Goal: Complete application form

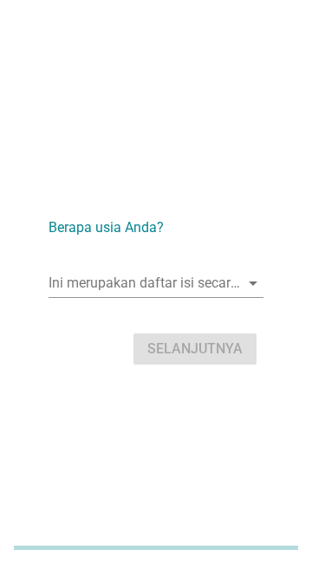
click at [249, 276] on icon "arrow_drop_down" at bounding box center [253, 283] width 21 height 21
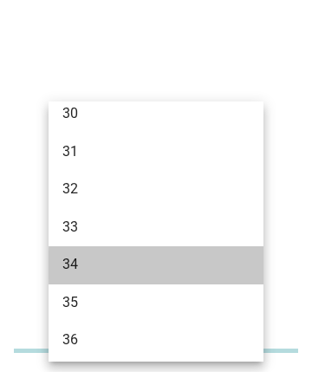
scroll to position [480, 0]
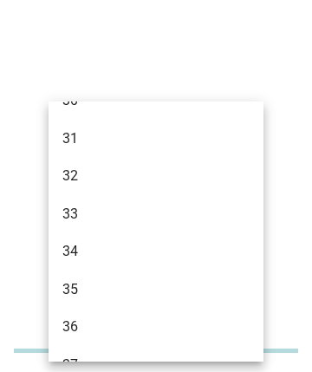
click at [130, 290] on div "35" at bounding box center [148, 289] width 172 height 21
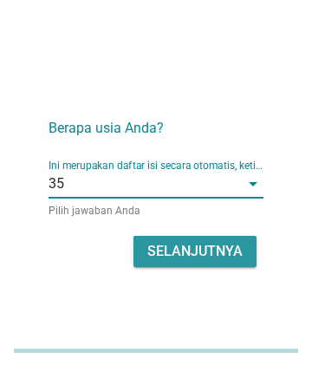
click at [218, 242] on div "Selanjutnya" at bounding box center [194, 251] width 95 height 21
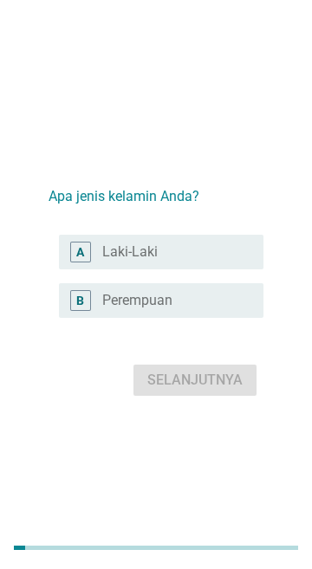
click at [222, 308] on div "radio_button_unchecked Perempuan" at bounding box center [168, 300] width 133 height 17
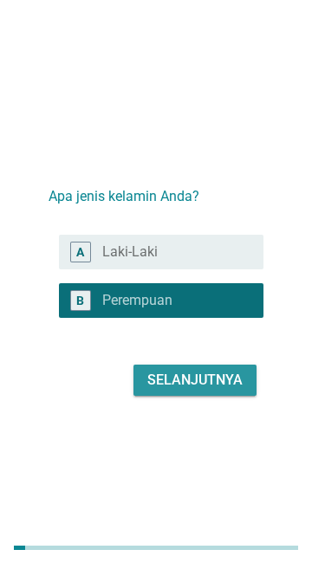
click at [211, 375] on div "Selanjutnya" at bounding box center [194, 380] width 95 height 21
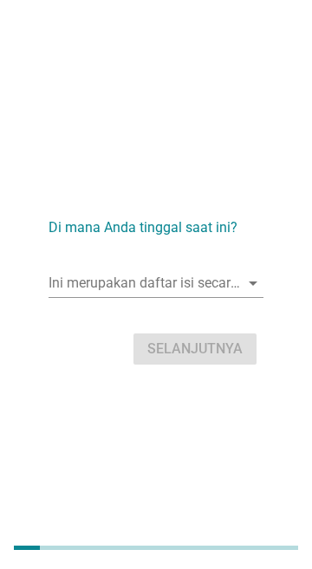
click at [235, 283] on input "Ini merupakan daftar isi secara otomatis, ketikkan apa saja" at bounding box center [144, 283] width 191 height 28
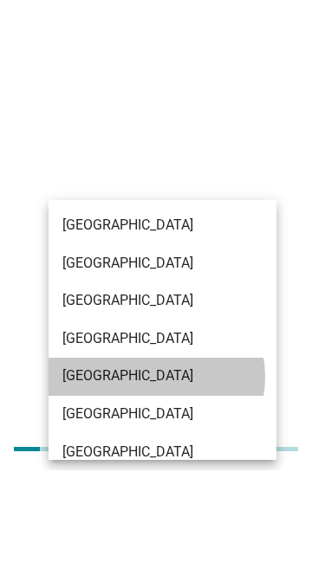
scroll to position [268, 0]
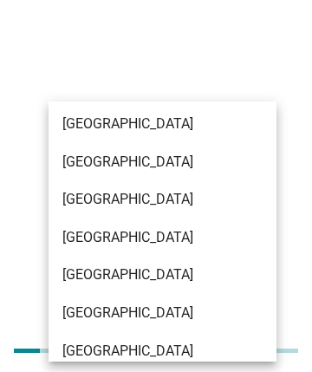
click at [218, 244] on div "[GEOGRAPHIC_DATA]" at bounding box center [154, 237] width 184 height 21
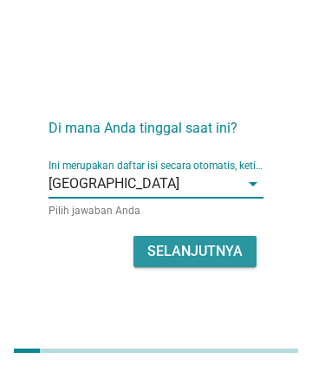
click at [226, 250] on div "Selanjutnya" at bounding box center [194, 251] width 95 height 21
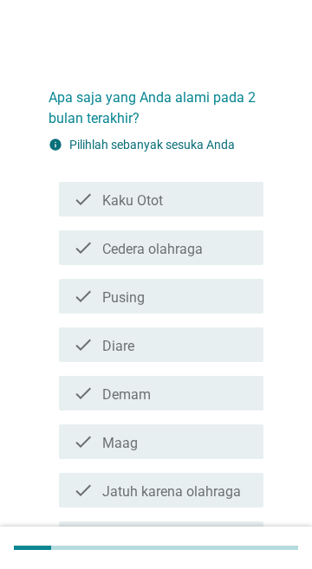
click at [189, 305] on div "check_box_outline_blank Pusing" at bounding box center [175, 296] width 147 height 21
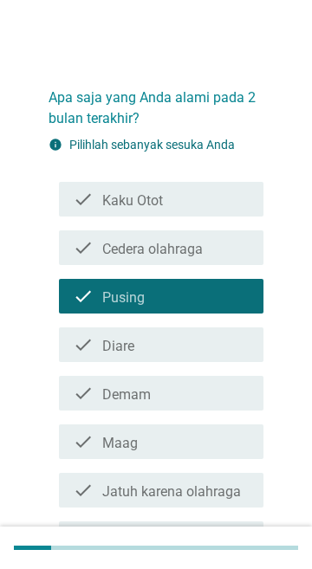
click at [148, 399] on label "Demam" at bounding box center [126, 394] width 49 height 17
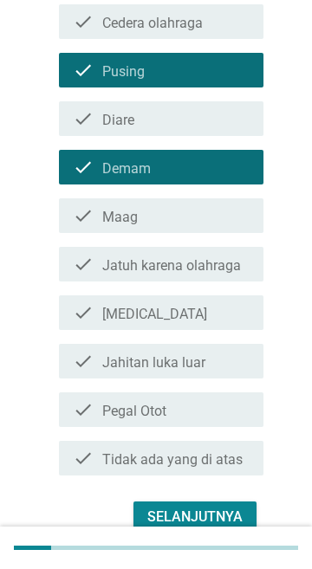
scroll to position [227, 0]
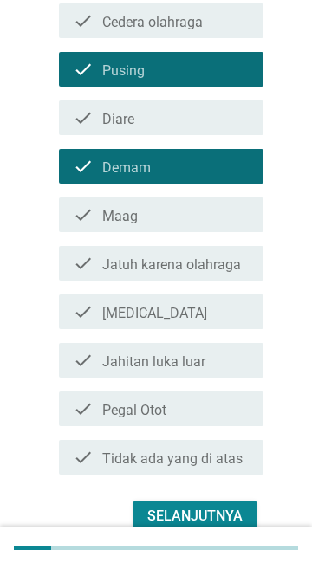
click at [200, 309] on div "check_box_outline_blank [MEDICAL_DATA]" at bounding box center [175, 312] width 147 height 21
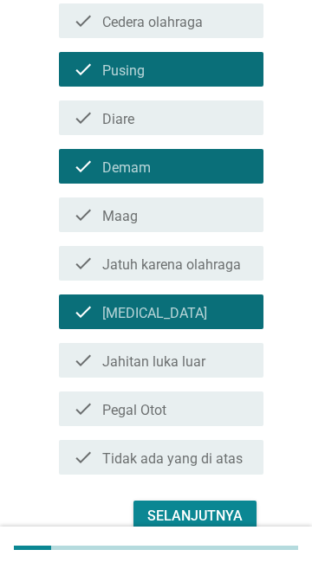
click at [165, 410] on label "Pegal Otot" at bounding box center [134, 410] width 64 height 17
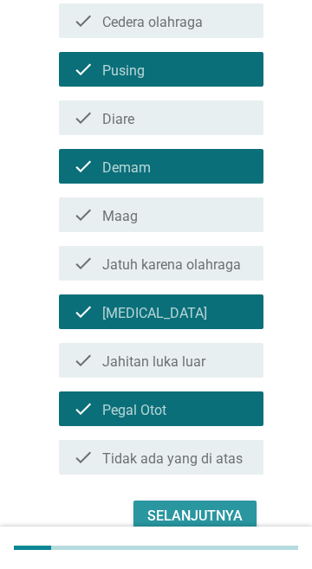
click at [228, 506] on div "Selanjutnya" at bounding box center [194, 516] width 95 height 21
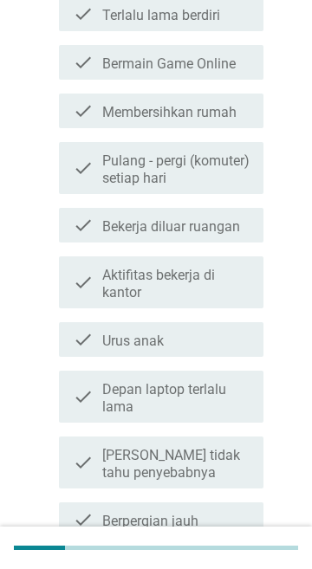
scroll to position [0, 0]
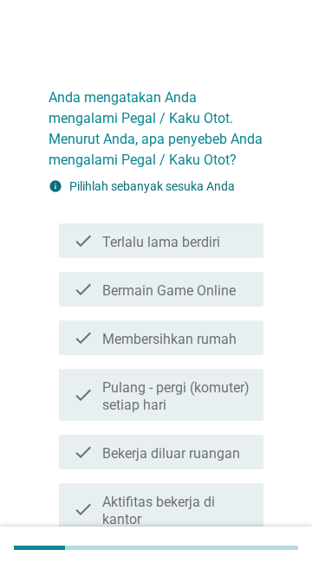
click at [238, 257] on div "check check_box_outline_blank Terlalu lama berdiri" at bounding box center [161, 241] width 205 height 35
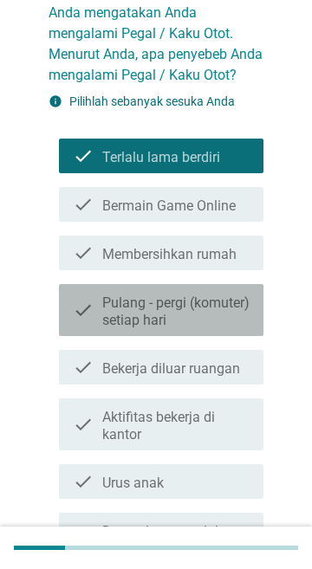
scroll to position [94, 0]
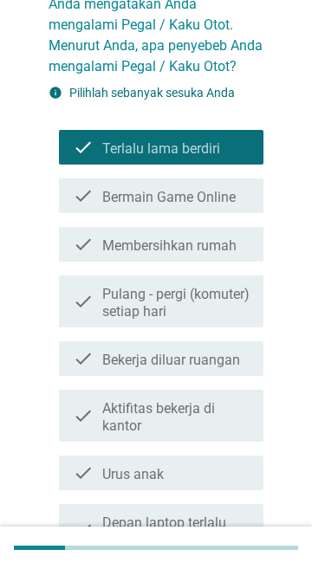
click at [87, 408] on icon "check" at bounding box center [83, 416] width 21 height 38
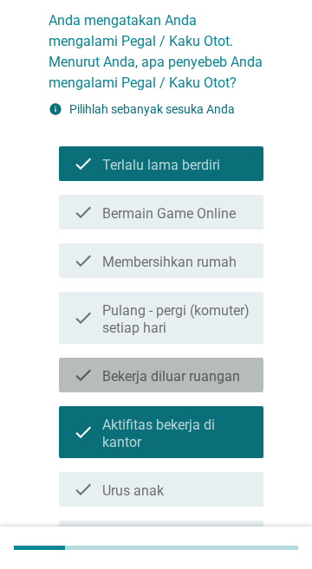
scroll to position [76, 0]
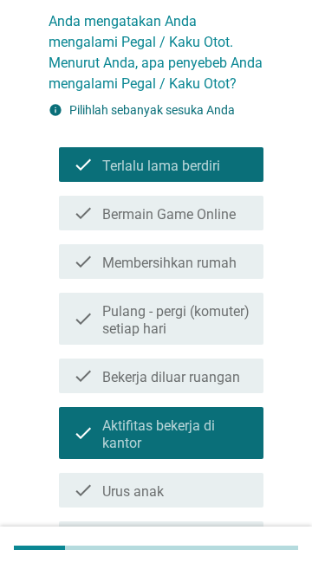
click at [93, 215] on icon "check" at bounding box center [83, 213] width 21 height 21
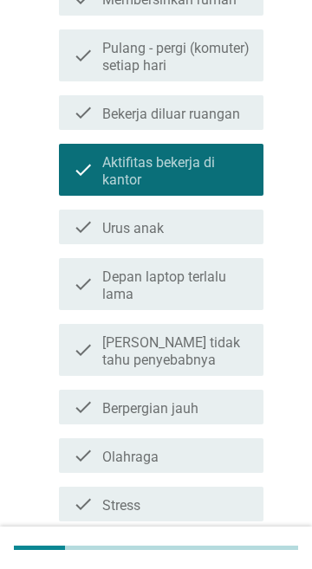
scroll to position [341, 0]
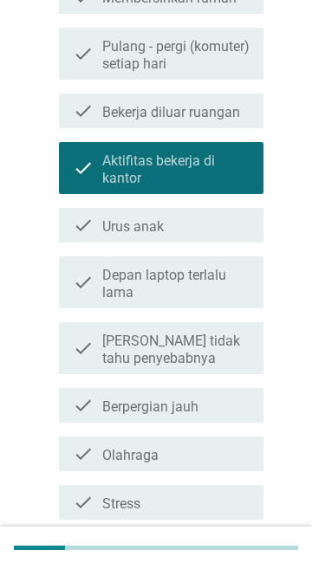
click at [89, 438] on div "check check_box_outline_blank Olahraga" at bounding box center [161, 454] width 205 height 35
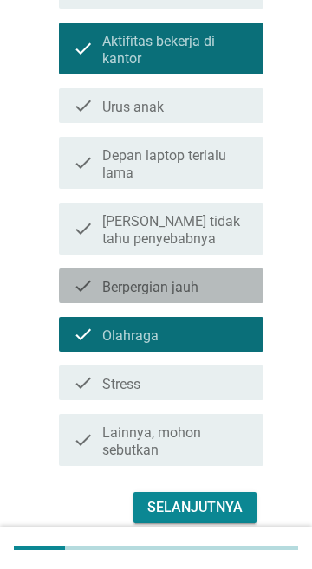
scroll to position [477, 0]
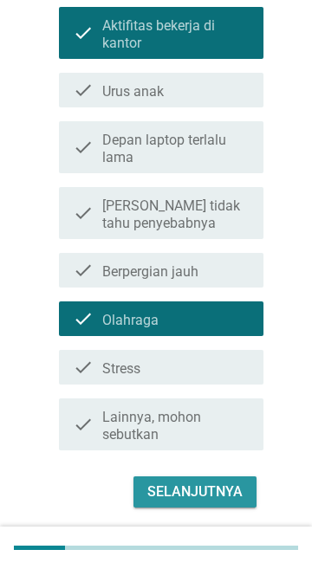
click at [172, 482] on div "Selanjutnya" at bounding box center [194, 492] width 95 height 21
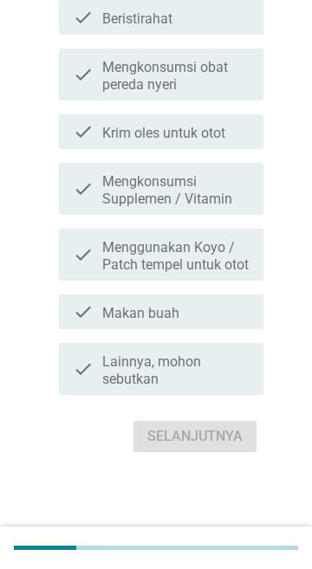
scroll to position [0, 0]
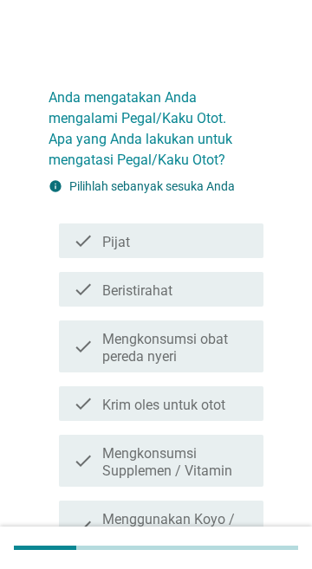
click at [104, 355] on label "Mengkonsumsi obat pereda nyeri" at bounding box center [175, 348] width 147 height 35
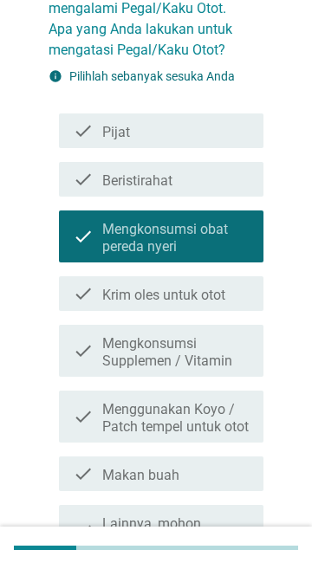
click at [104, 352] on label "Mengkonsumsi Supplemen / Vitamin" at bounding box center [175, 352] width 147 height 35
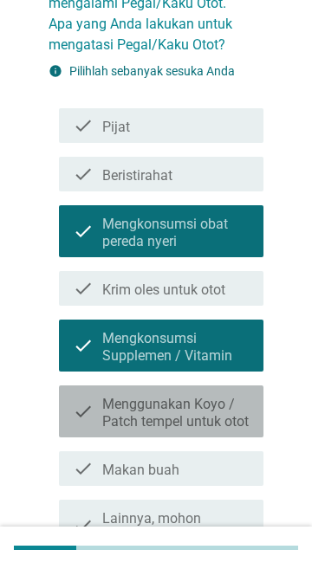
scroll to position [114, 0]
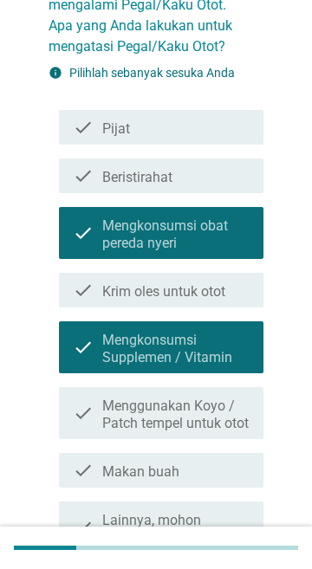
click at [92, 168] on icon "check" at bounding box center [83, 176] width 21 height 21
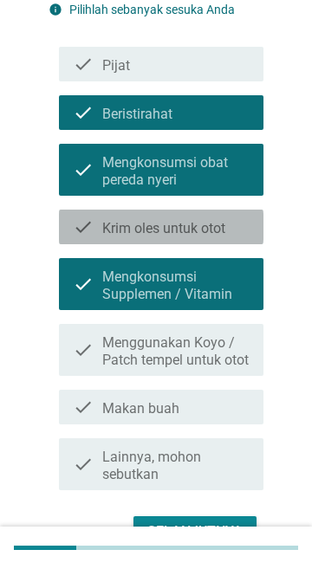
scroll to position [186, 0]
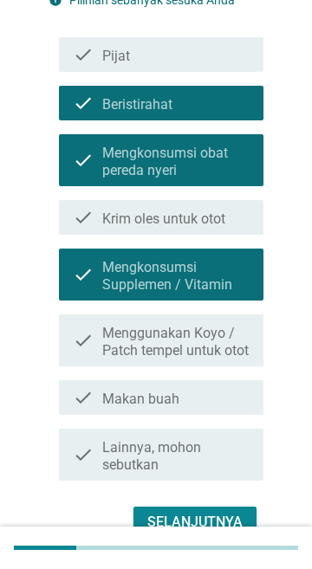
click at [103, 217] on label "Krim oles untuk otot" at bounding box center [163, 219] width 123 height 17
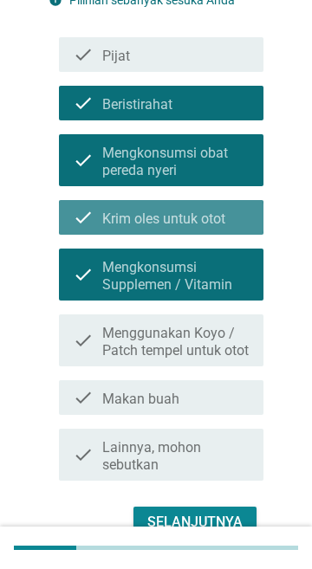
scroll to position [289, 0]
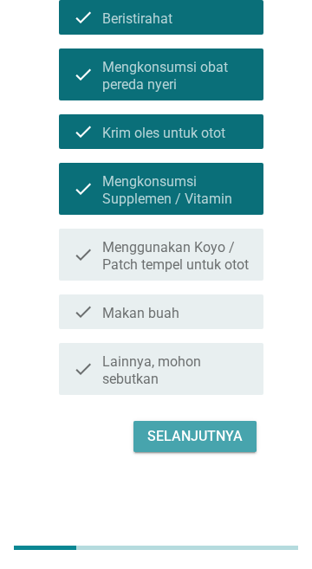
click at [167, 445] on div "Selanjutnya" at bounding box center [194, 436] width 95 height 21
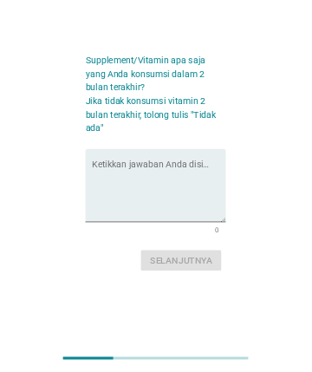
scroll to position [0, 0]
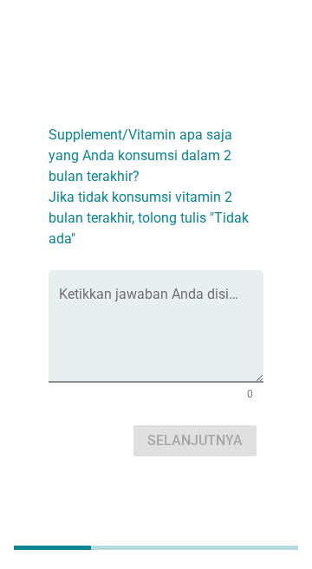
click at [112, 328] on textarea "Ketikkan jawaban Anda disini." at bounding box center [161, 336] width 205 height 91
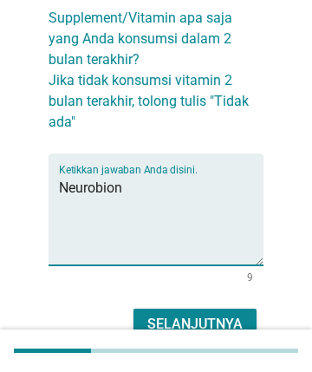
type textarea "Neurobion"
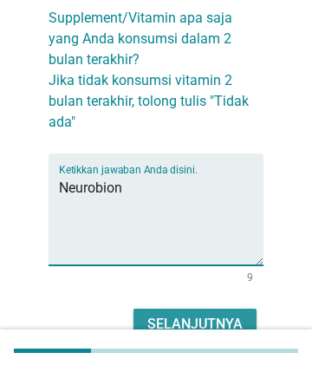
click at [211, 324] on div "Selanjutnya" at bounding box center [194, 324] width 95 height 21
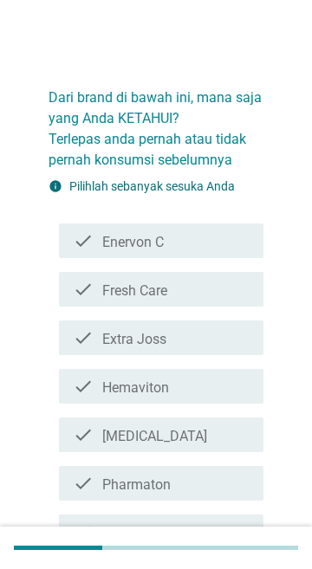
click at [239, 254] on div "check check_box_outline_blank Enervon C" at bounding box center [161, 241] width 205 height 35
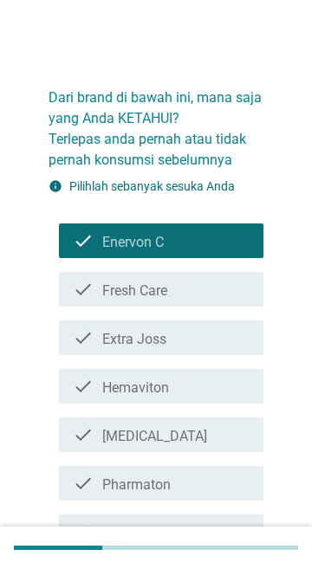
click at [198, 347] on div "check_box_outline_blank Extra Joss" at bounding box center [175, 338] width 147 height 21
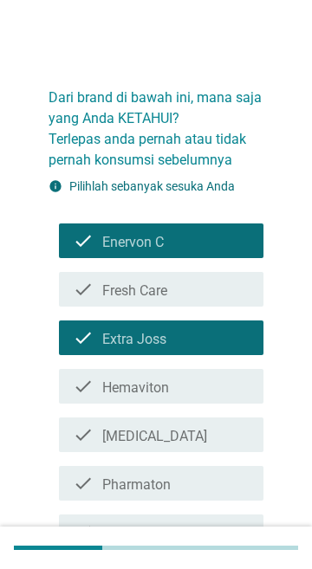
click at [207, 341] on div "check_box_outline_blank Extra Joss" at bounding box center [175, 338] width 147 height 21
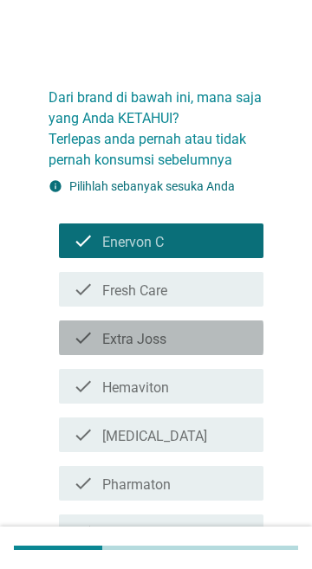
click at [191, 389] on div "check_box_outline_blank Hemaviton" at bounding box center [175, 386] width 147 height 21
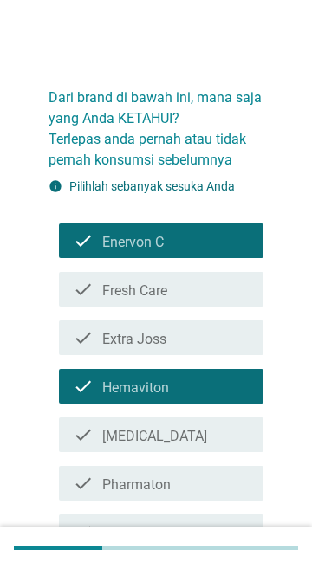
click at [182, 438] on div "check_box_outline_blank [MEDICAL_DATA]" at bounding box center [175, 435] width 147 height 21
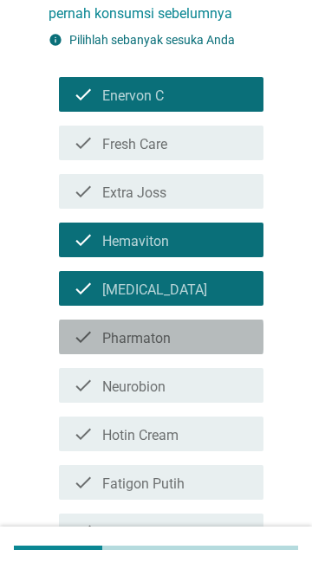
scroll to position [152, 0]
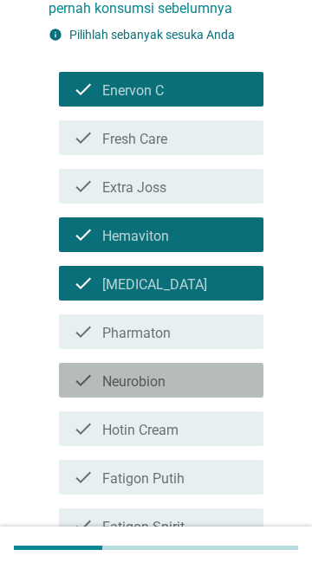
click at [198, 393] on div "check check_box_outline_blank Neurobion" at bounding box center [161, 380] width 205 height 35
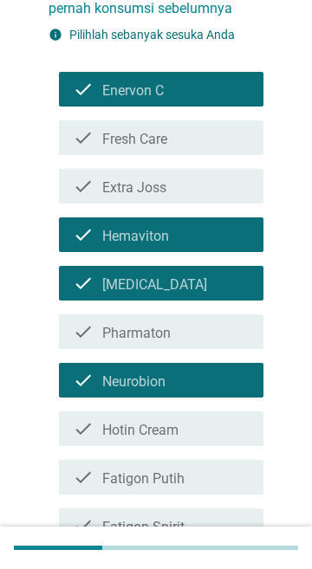
click at [192, 437] on div "check_box_outline_blank Hotin Cream" at bounding box center [175, 429] width 147 height 21
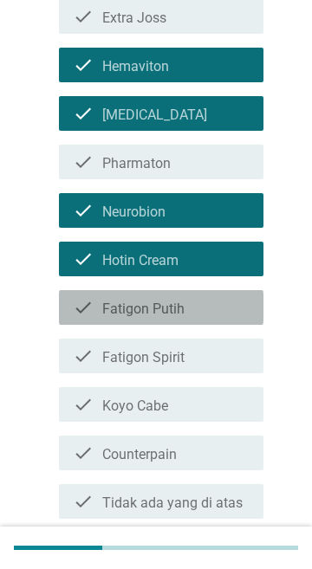
scroll to position [322, 0]
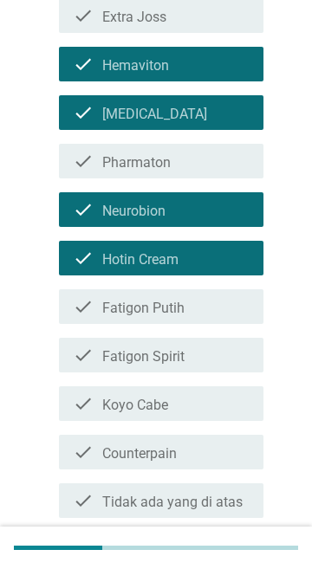
click at [216, 365] on div "check check_box_outline_blank Fatigon Spirit" at bounding box center [161, 355] width 205 height 35
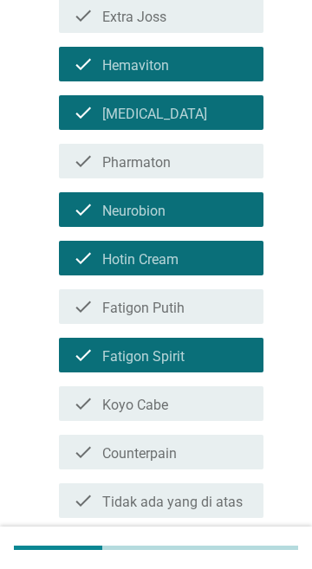
click at [192, 451] on div "check_box_outline_blank Counterpain" at bounding box center [175, 452] width 147 height 21
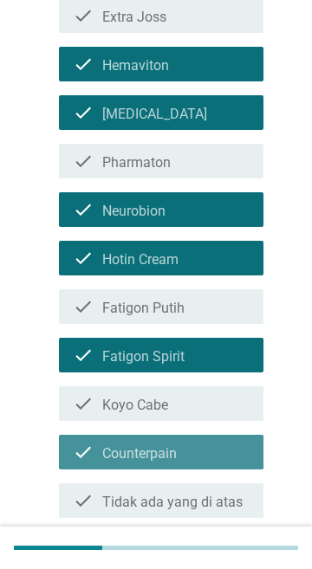
click at [209, 395] on div "check_box_outline_blank Koyo Cabe" at bounding box center [175, 403] width 147 height 21
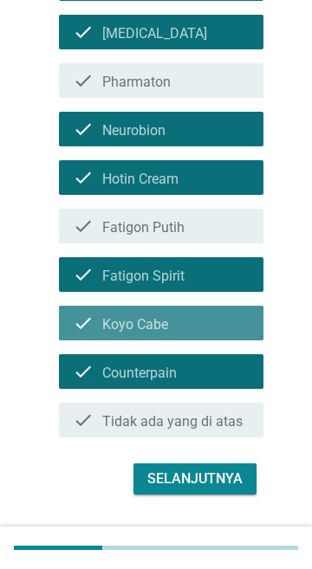
scroll to position [445, 0]
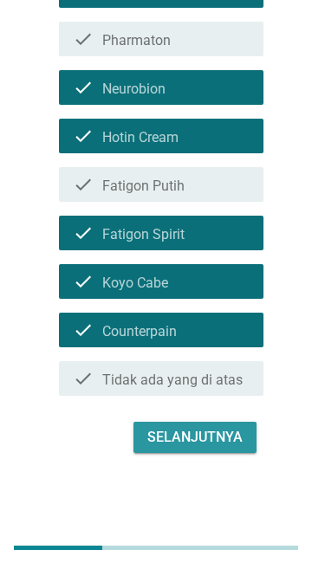
click at [209, 439] on div "Selanjutnya" at bounding box center [194, 437] width 95 height 21
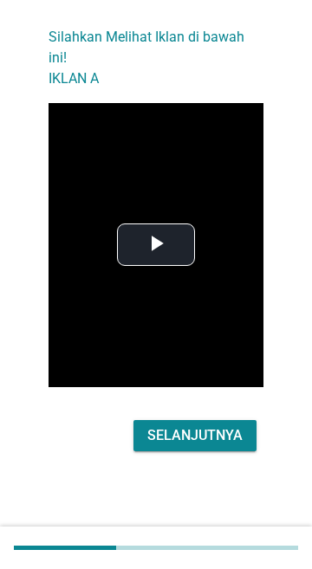
scroll to position [0, 0]
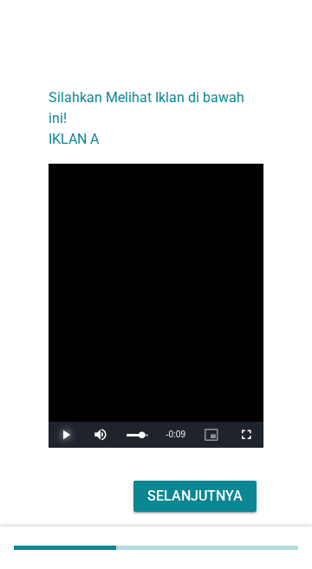
click at [142, 431] on div "Loaded : 100.00% 0:09" at bounding box center [137, 435] width 39 height 26
click at [142, 435] on div "0:21" at bounding box center [135, 435] width 16 height 3
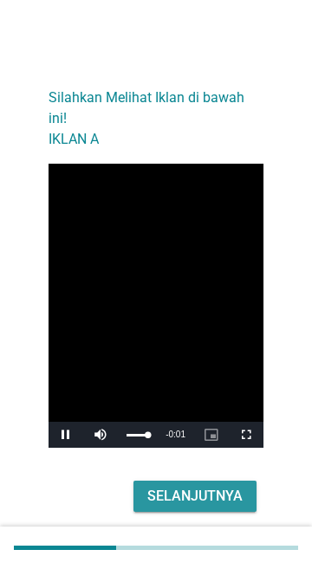
click at [224, 490] on div "Selanjutnya" at bounding box center [194, 496] width 95 height 21
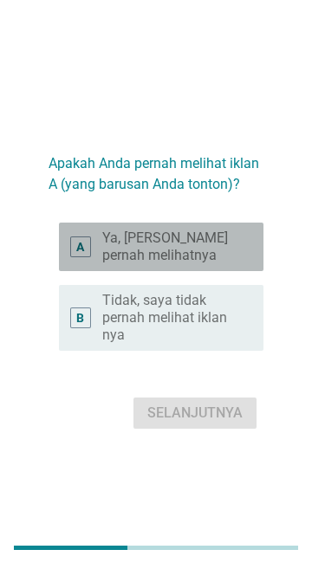
click at [231, 244] on label "Ya, [PERSON_NAME] pernah melihatnya" at bounding box center [168, 247] width 133 height 35
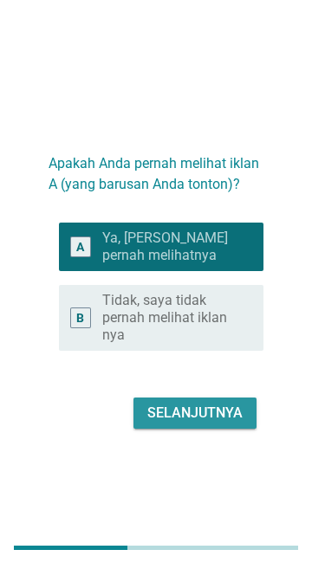
click at [193, 413] on div "Selanjutnya" at bounding box center [194, 413] width 95 height 21
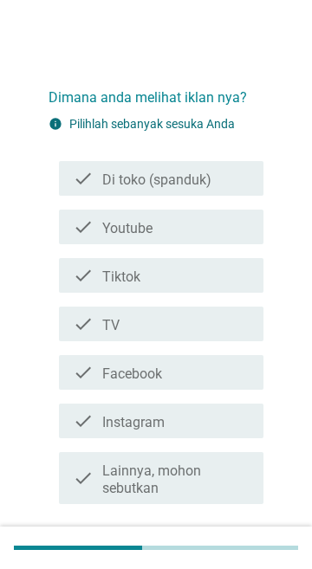
click at [224, 229] on div "check_box_outline_blank Youtube" at bounding box center [175, 227] width 147 height 21
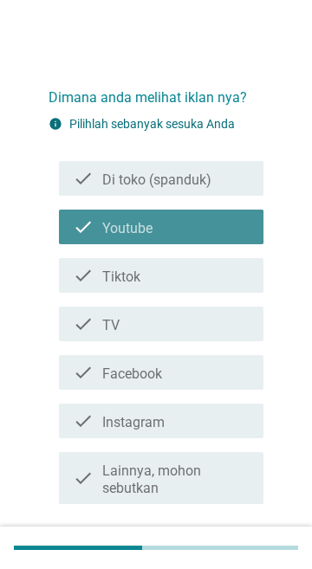
click at [201, 314] on div "check_box_outline_blank TV" at bounding box center [175, 324] width 147 height 21
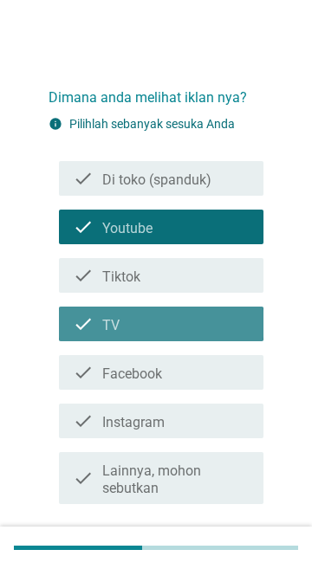
click at [182, 369] on div "check_box_outline_blank Facebook" at bounding box center [175, 372] width 147 height 21
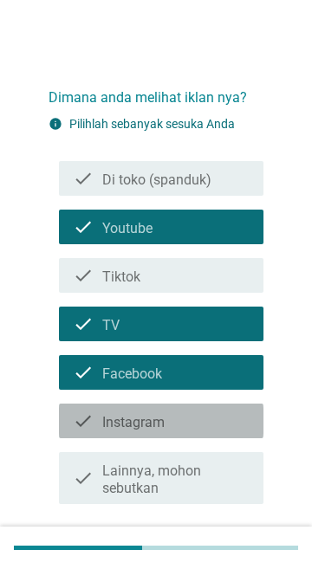
click at [191, 420] on div "check_box_outline_blank Instagram" at bounding box center [175, 421] width 147 height 21
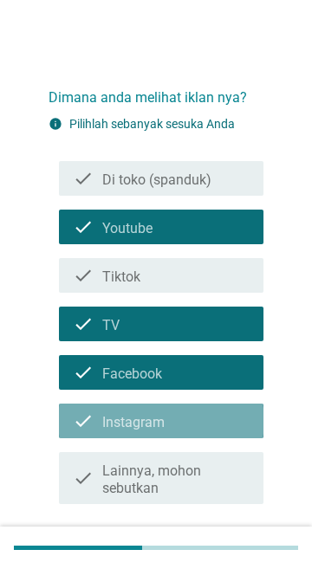
scroll to position [108, 0]
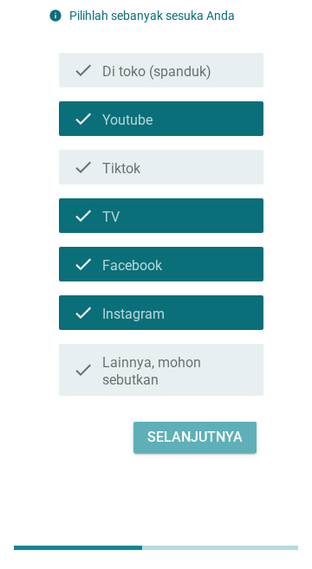
click at [209, 435] on div "Selanjutnya" at bounding box center [194, 437] width 95 height 21
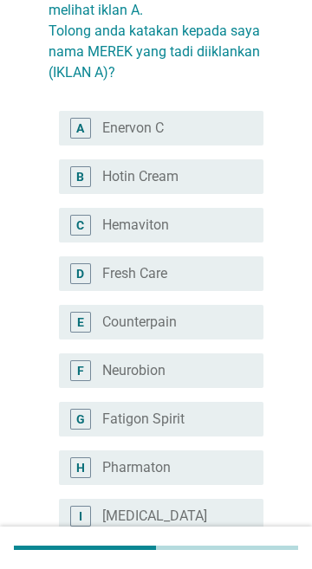
scroll to position [0, 0]
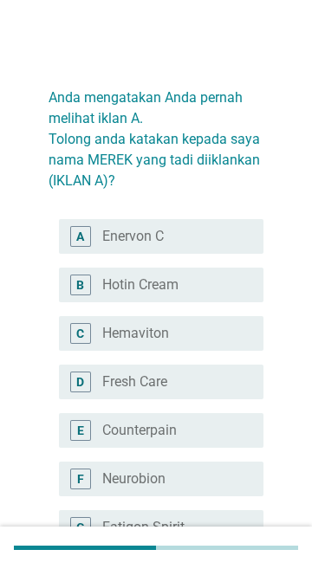
click at [212, 345] on div "C radio_button_unchecked Hemaviton" at bounding box center [161, 333] width 205 height 35
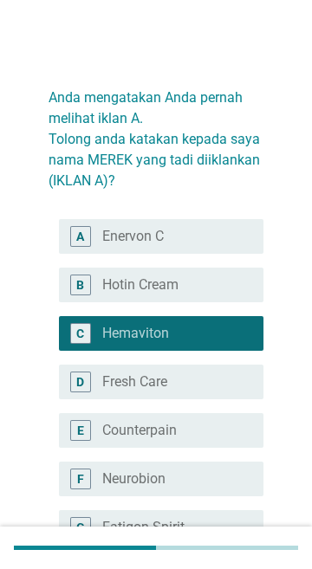
click at [202, 429] on div "radio_button_unchecked Counterpain" at bounding box center [168, 430] width 133 height 17
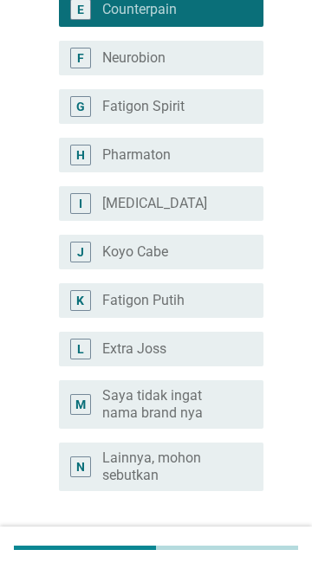
scroll to position [537, 0]
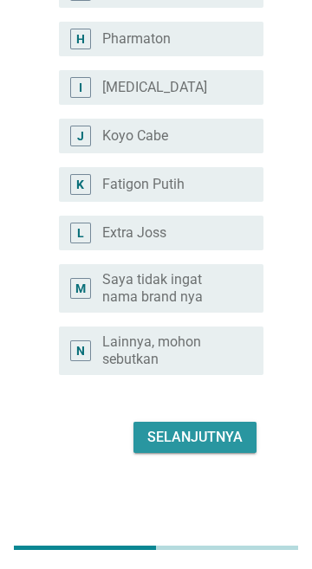
click at [222, 439] on div "Selanjutnya" at bounding box center [194, 437] width 95 height 21
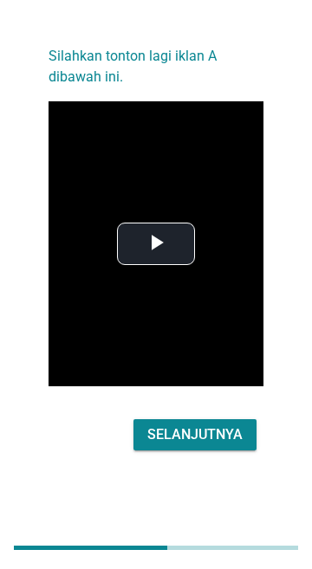
scroll to position [0, 0]
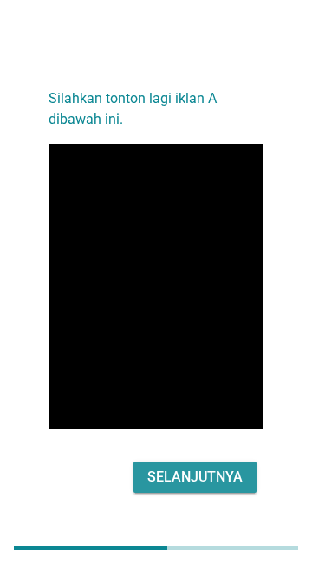
click at [176, 476] on div "Selanjutnya" at bounding box center [194, 477] width 95 height 21
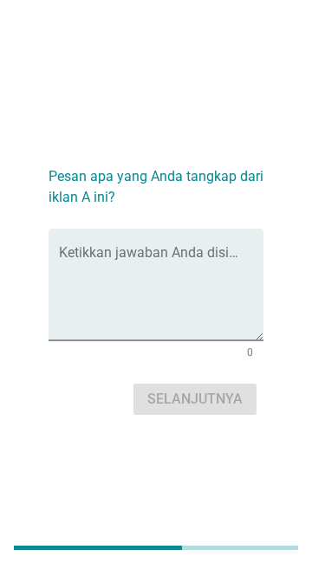
click at [87, 313] on textarea "Ketikkan jawaban Anda disini." at bounding box center [161, 295] width 205 height 91
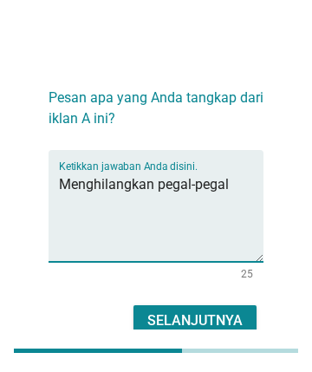
type textarea "Menghilangkan pegal-pegal"
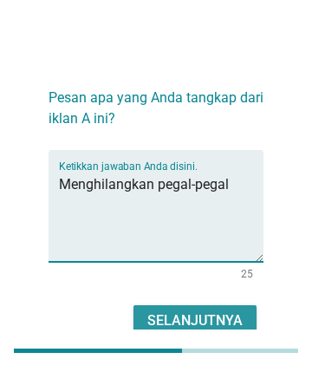
click at [210, 317] on div "Selanjutnya" at bounding box center [194, 320] width 95 height 21
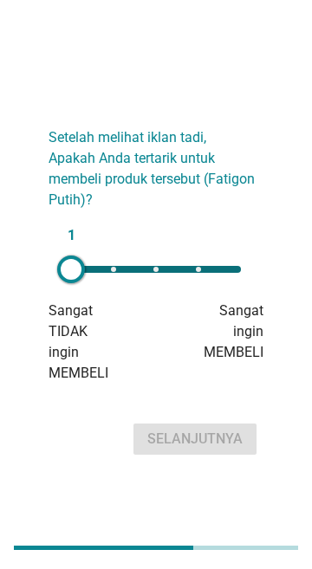
click at [252, 278] on div "1" at bounding box center [156, 269] width 198 height 35
type input "5"
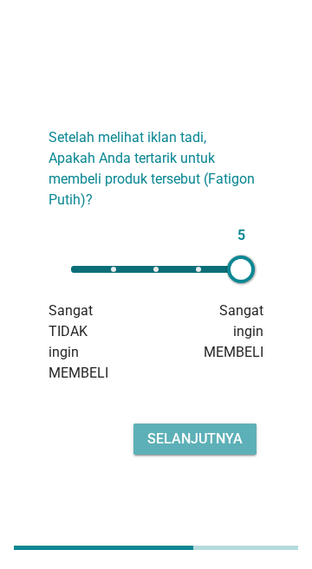
click at [227, 440] on div "Selanjutnya" at bounding box center [194, 439] width 95 height 21
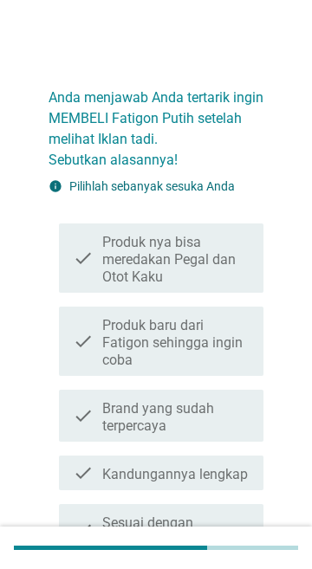
click at [224, 278] on label "Produk nya bisa meredakan Pegal dan Otot Kaku" at bounding box center [175, 260] width 147 height 52
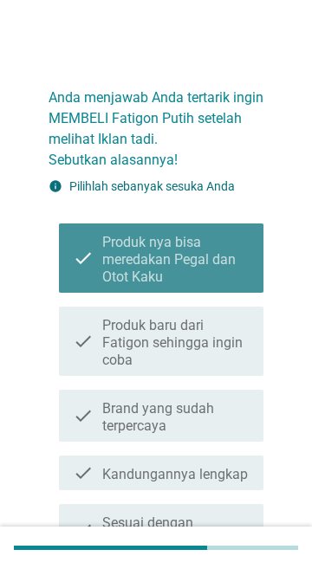
click at [199, 391] on div "check check_box_outline_blank Brand yang sudah terpercaya" at bounding box center [161, 416] width 205 height 52
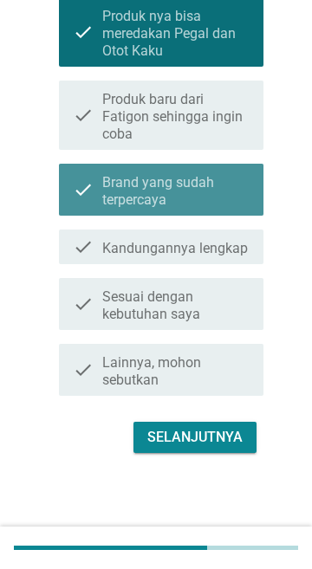
scroll to position [223, 0]
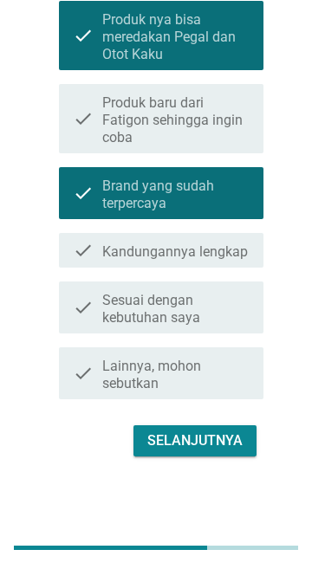
click at [199, 292] on label "Sesuai dengan kebutuhan saya" at bounding box center [175, 309] width 147 height 35
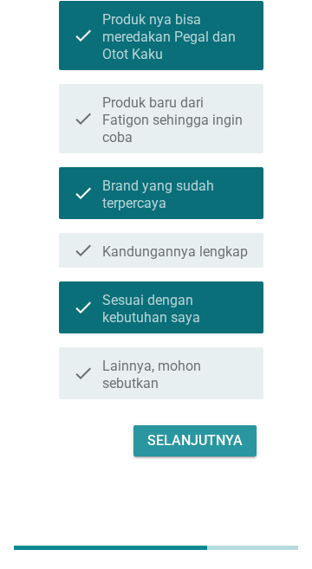
click at [228, 434] on div "Selanjutnya" at bounding box center [194, 441] width 95 height 21
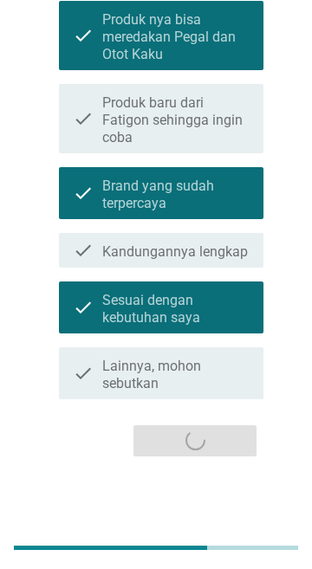
scroll to position [0, 0]
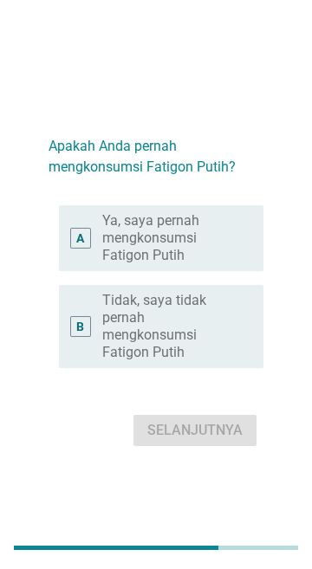
click at [210, 236] on label "Ya, saya pernah mengkonsumsi Fatigon Putih" at bounding box center [168, 238] width 133 height 52
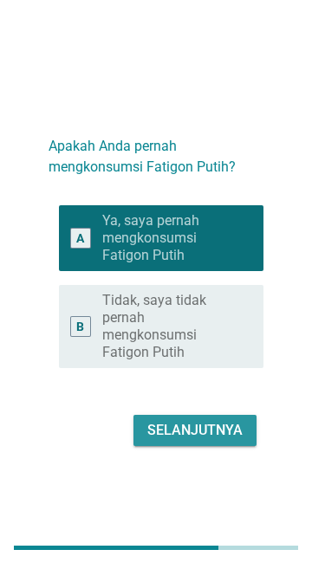
click at [216, 442] on button "Selanjutnya" at bounding box center [194, 430] width 123 height 31
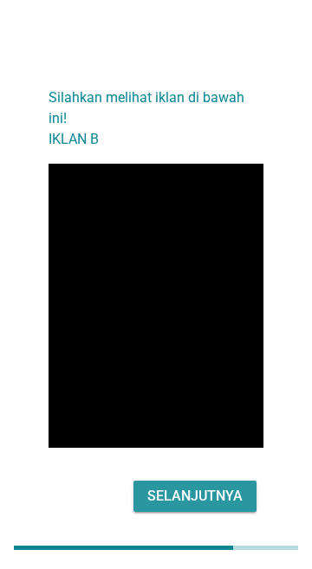
click at [178, 486] on div "Selanjutnya" at bounding box center [194, 496] width 95 height 21
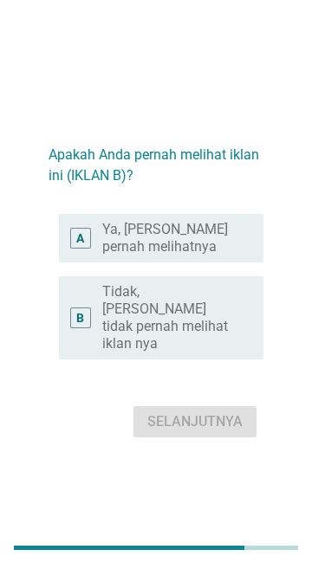
click at [106, 308] on label "Tidak, [PERSON_NAME] tidak pernah melihat iklan nya" at bounding box center [168, 317] width 133 height 69
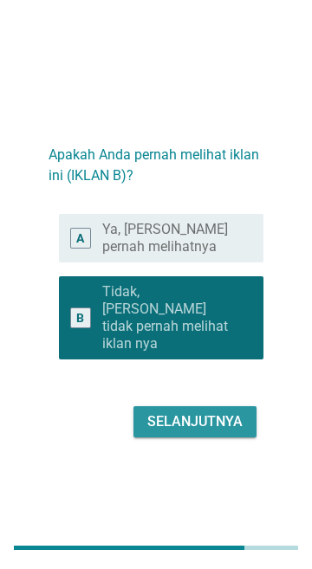
click at [179, 412] on div "Selanjutnya" at bounding box center [194, 422] width 95 height 21
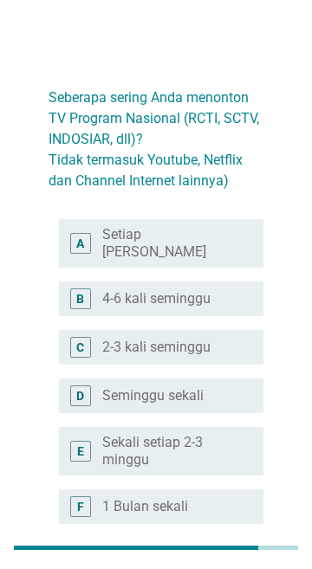
click at [102, 237] on label "Setiap [PERSON_NAME]" at bounding box center [168, 243] width 133 height 35
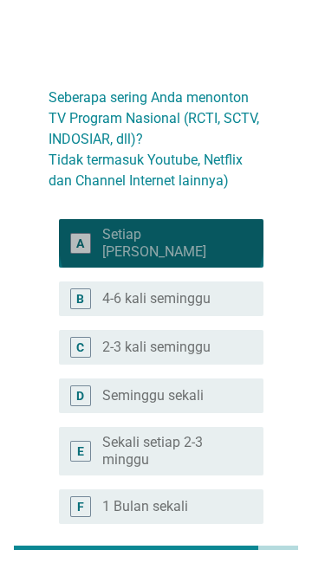
click at [102, 290] on label "4-6 kali seminggu" at bounding box center [156, 298] width 108 height 17
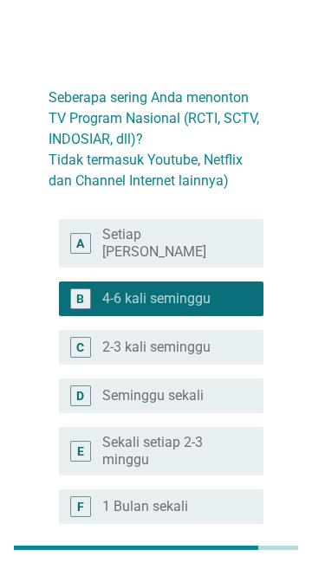
click at [80, 243] on div "A" at bounding box center [80, 243] width 8 height 18
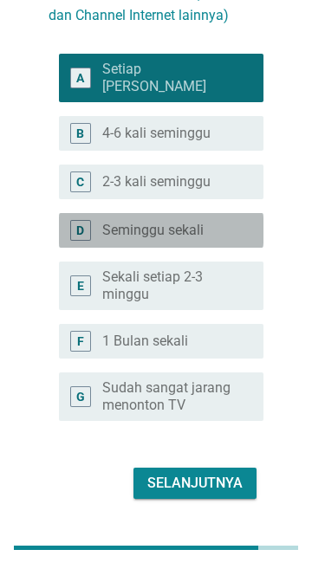
scroll to position [198, 0]
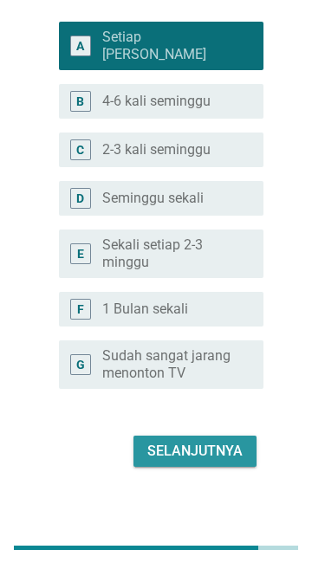
click at [166, 441] on div "Selanjutnya" at bounding box center [194, 451] width 95 height 21
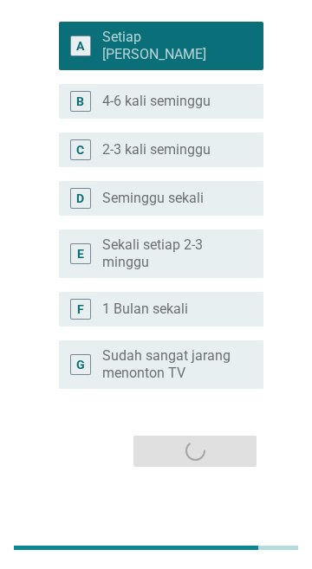
scroll to position [0, 0]
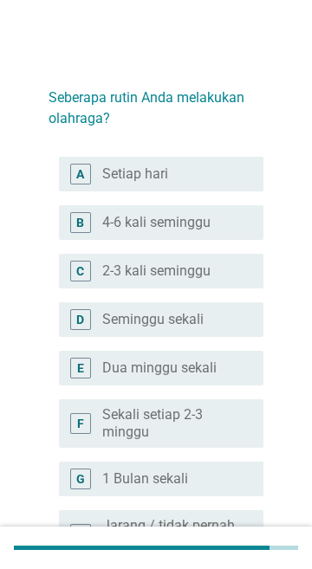
click at [105, 180] on label "Setiap hari" at bounding box center [135, 174] width 66 height 17
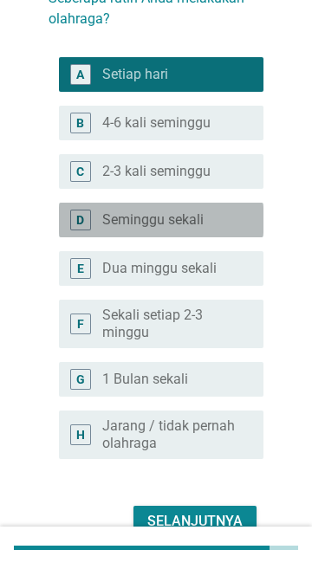
scroll to position [184, 0]
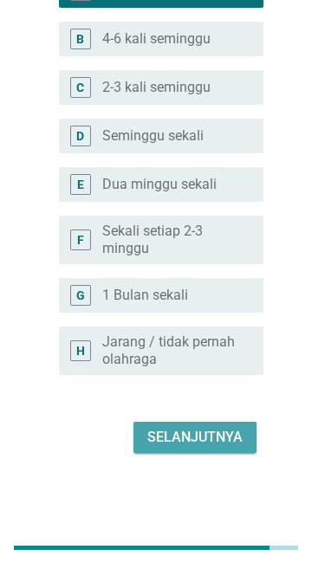
click at [173, 429] on div "Selanjutnya" at bounding box center [194, 437] width 95 height 21
